Goal: Information Seeking & Learning: Find specific fact

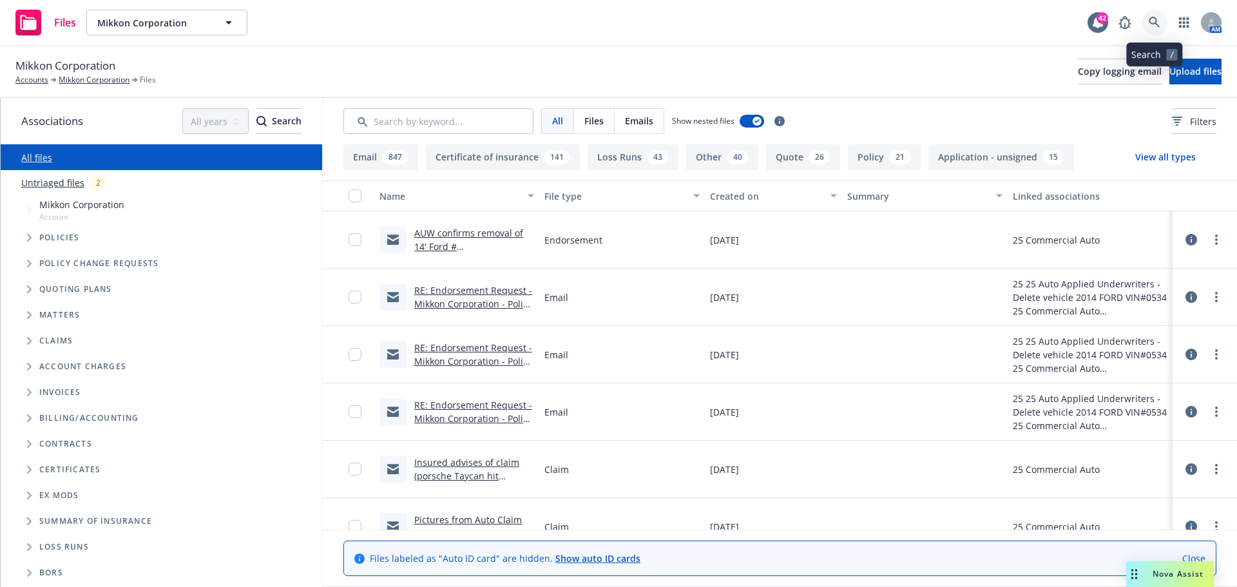
click at [1153, 30] on link at bounding box center [1155, 23] width 26 height 26
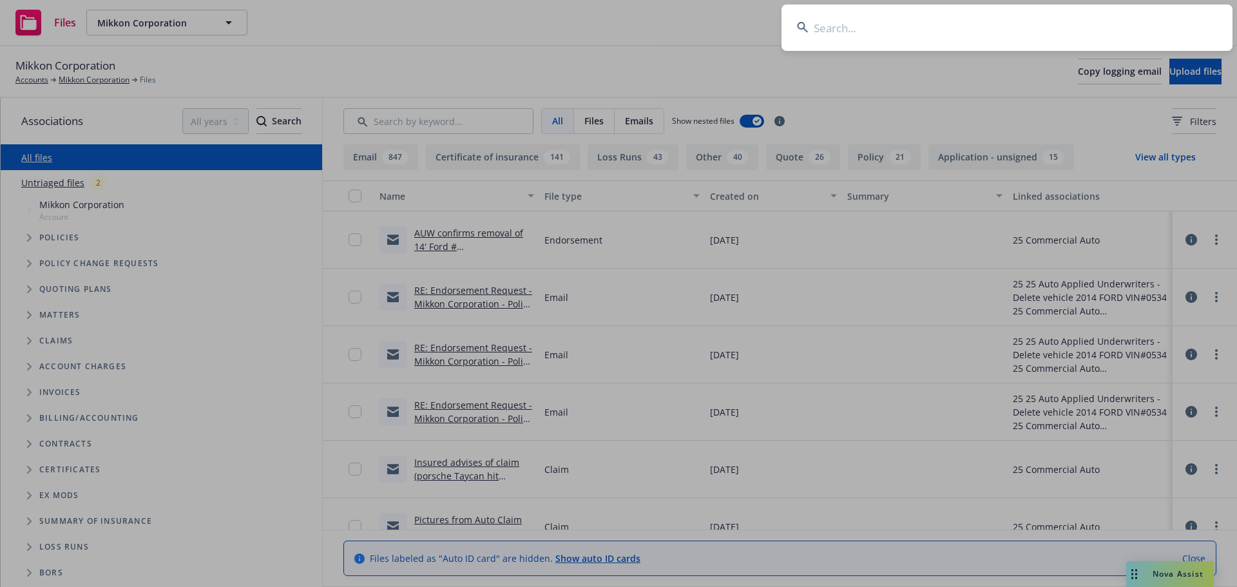
click at [1130, 18] on input at bounding box center [1007, 28] width 451 height 46
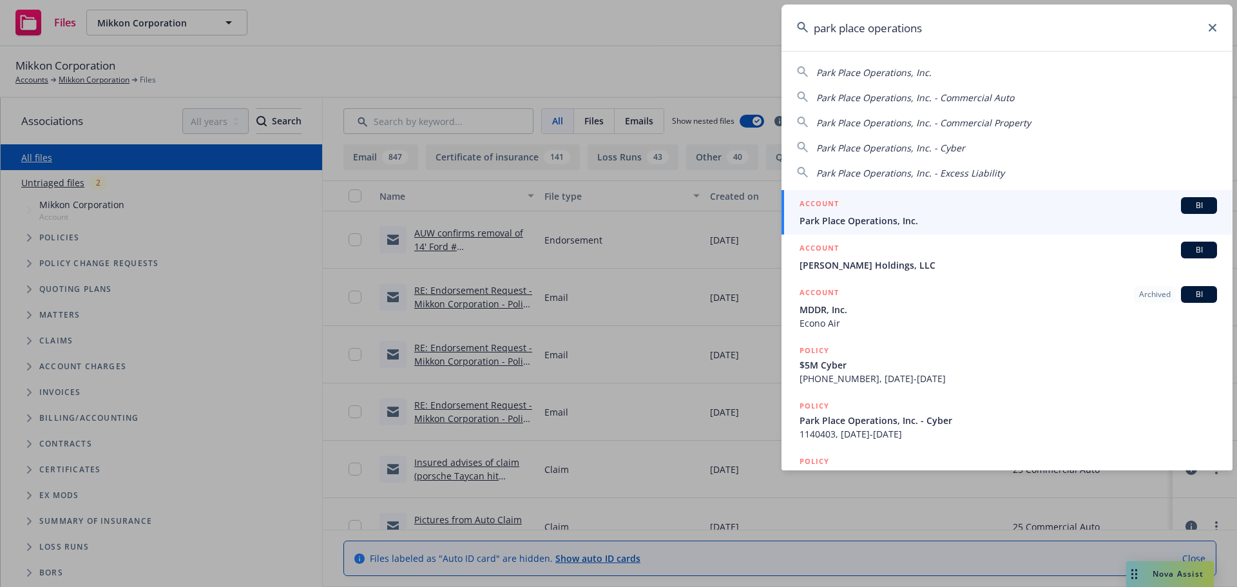
type input "park place operations"
click at [901, 217] on span "Park Place Operations, Inc." at bounding box center [1009, 221] width 418 height 14
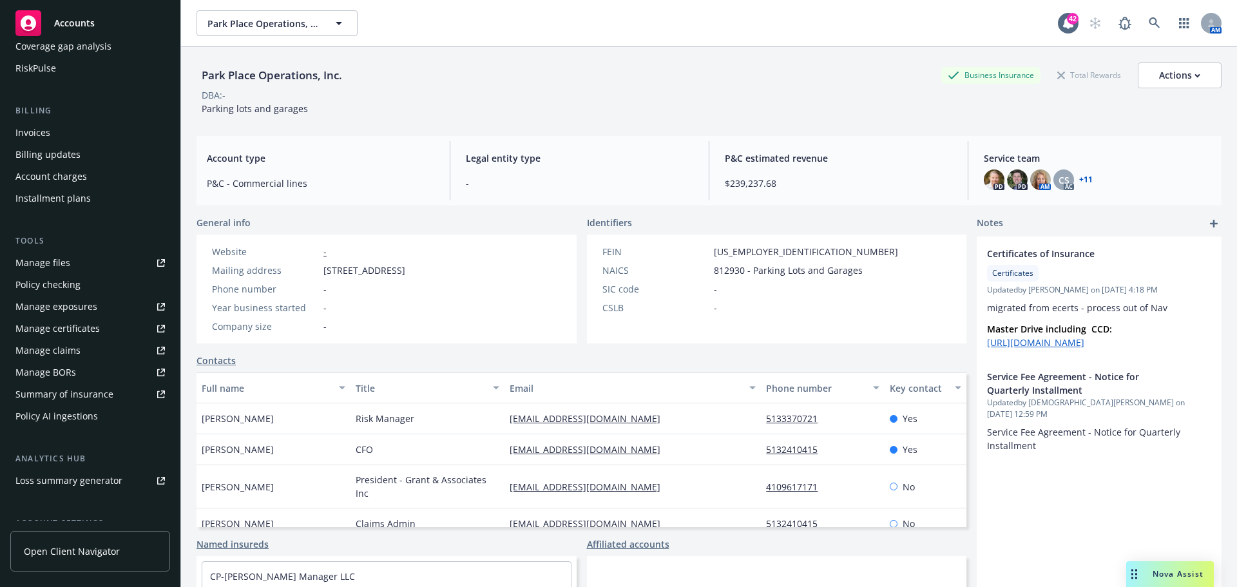
scroll to position [61, 0]
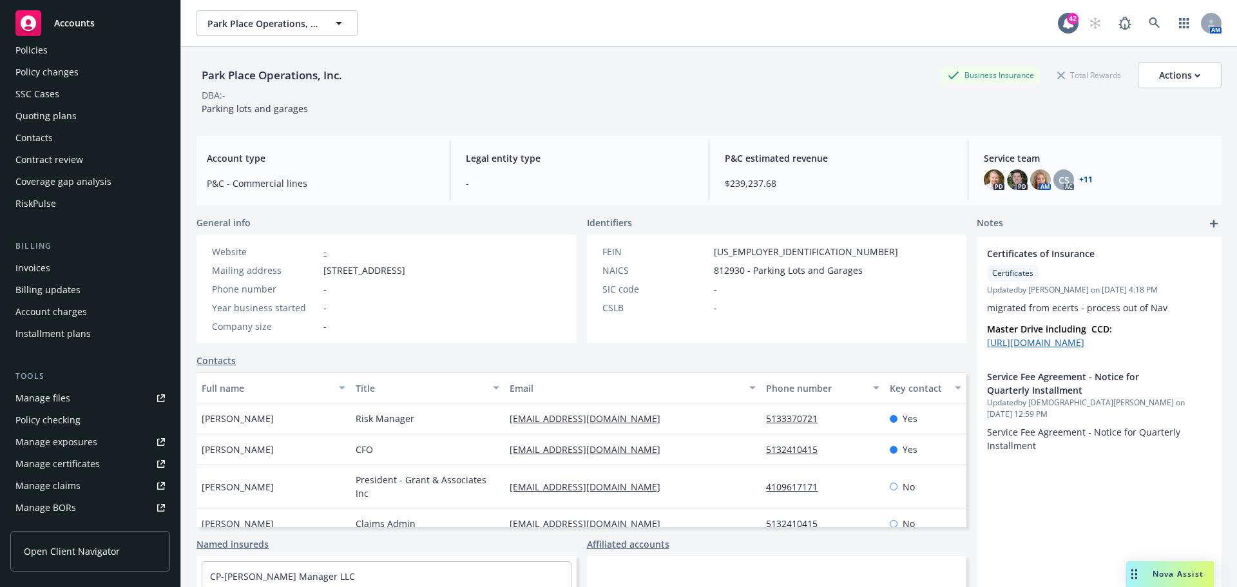
click at [84, 400] on link "Manage files" at bounding box center [90, 398] width 160 height 21
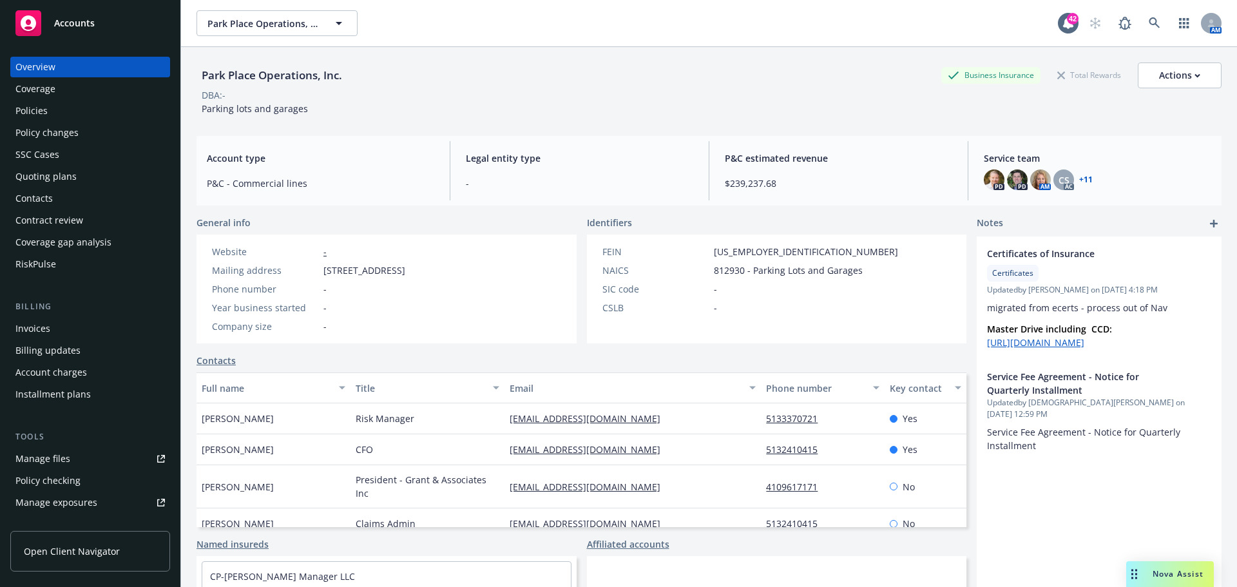
click at [53, 104] on div "Policies" at bounding box center [90, 111] width 150 height 21
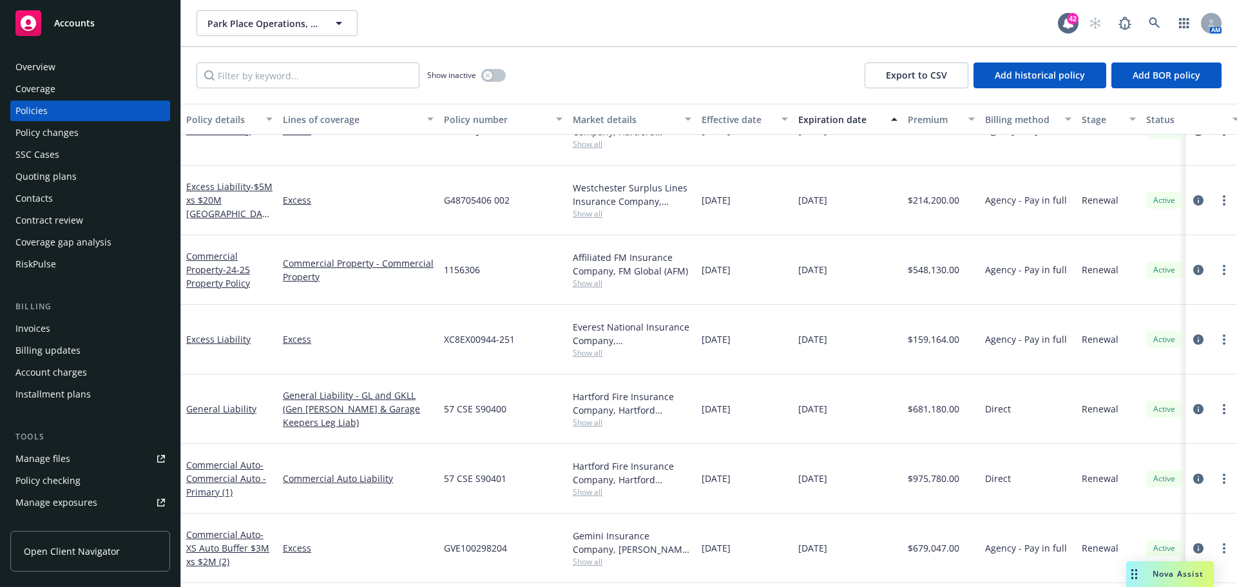
scroll to position [516, 0]
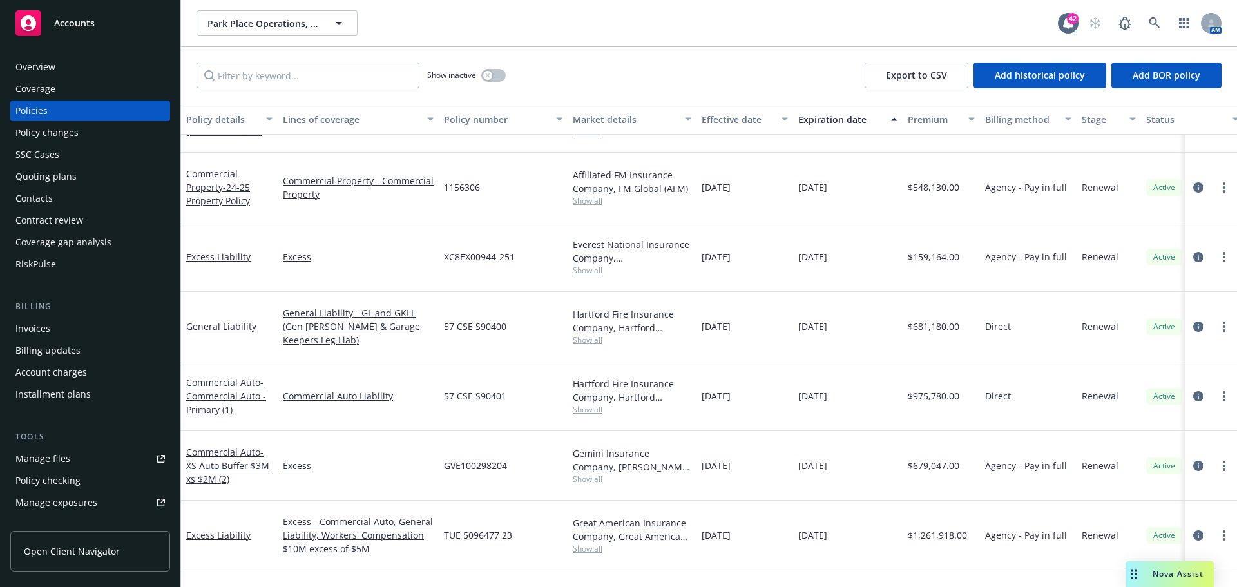
click at [486, 389] on span "57 CSE S90401" at bounding box center [475, 396] width 63 height 14
copy span "57 CSE S90401"
